Goal: Check status: Verify the current state of an ongoing process or item

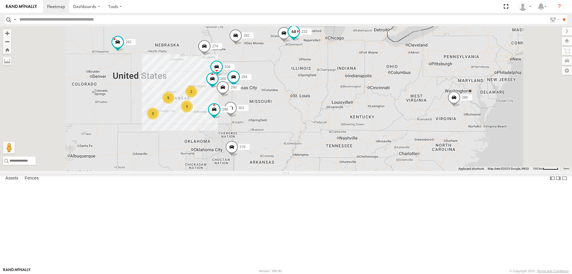
click at [299, 37] on span at bounding box center [294, 31] width 11 height 11
click at [367, 106] on div "278 286 274 3 2 5 298 3 262 288 292 232 304 302 266 294 260 232 All Assets Rona…" at bounding box center [286, 98] width 572 height 145
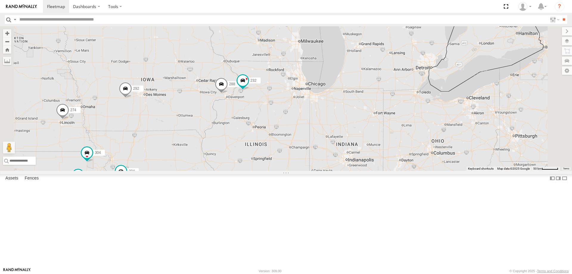
drag, startPoint x: 234, startPoint y: 164, endPoint x: 293, endPoint y: 163, distance: 58.4
click at [292, 163] on div "278 286 274 298 262 288 292 232 304 302 266 294 260" at bounding box center [286, 98] width 572 height 145
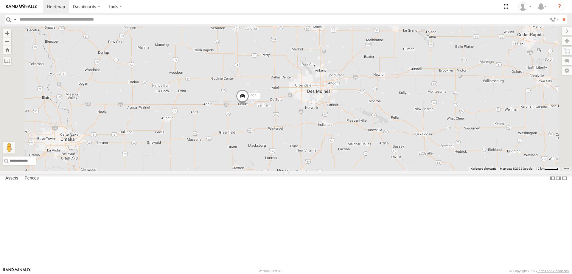
click at [249, 106] on span at bounding box center [242, 97] width 13 height 16
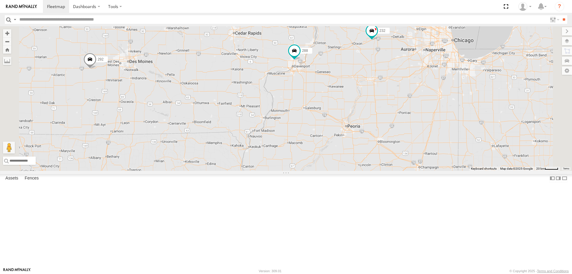
drag, startPoint x: 468, startPoint y: 41, endPoint x: 468, endPoint y: 102, distance: 60.8
click at [468, 102] on div "298 302 266 294 274 262 288 292 232 278" at bounding box center [286, 98] width 572 height 145
